Goal: Find specific page/section

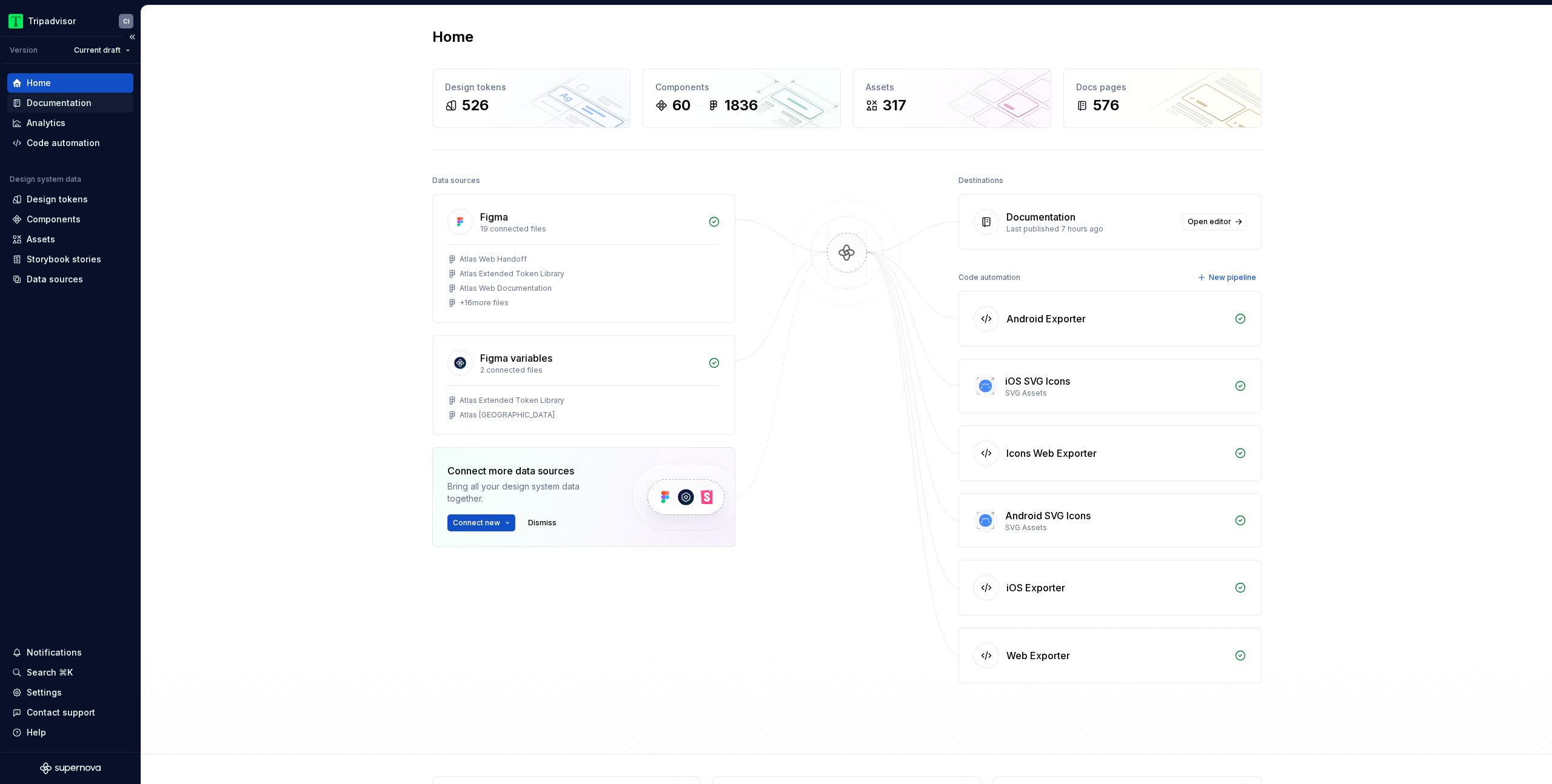
click at [51, 102] on div "Documentation" at bounding box center [59, 103] width 65 height 12
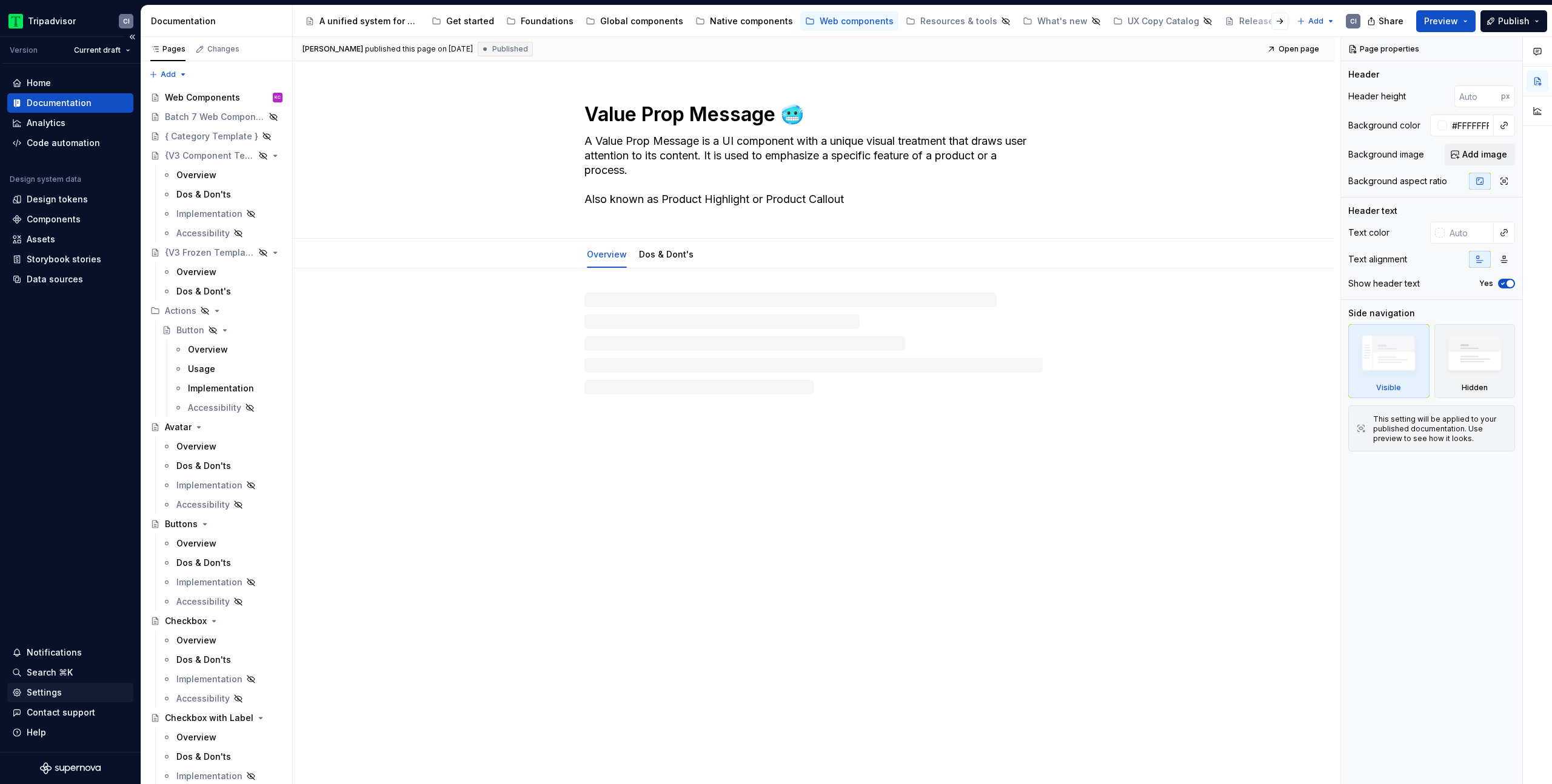
type textarea "*"
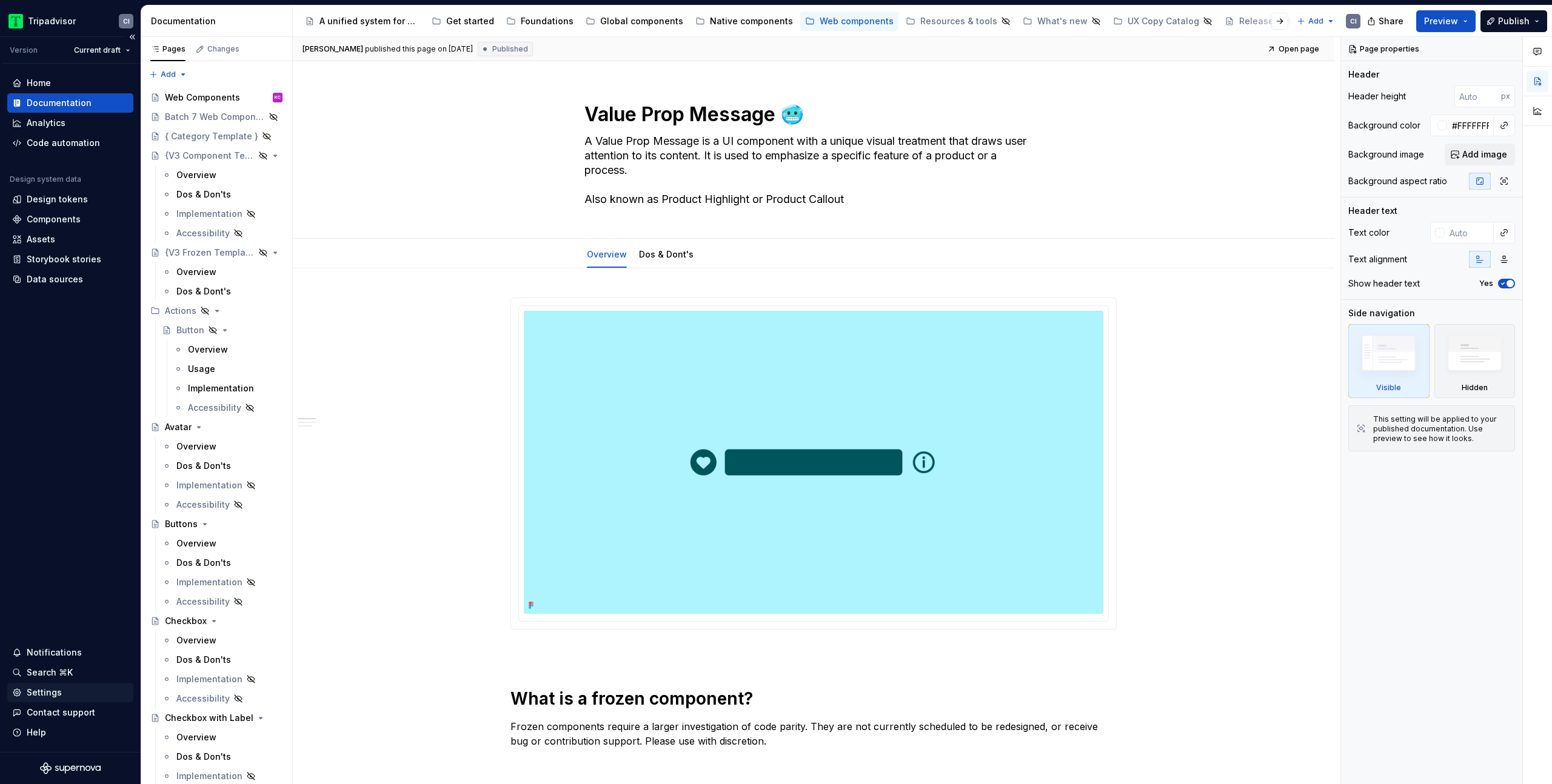
click at [53, 690] on div "Settings" at bounding box center [44, 693] width 35 height 12
